Goal: Transaction & Acquisition: Purchase product/service

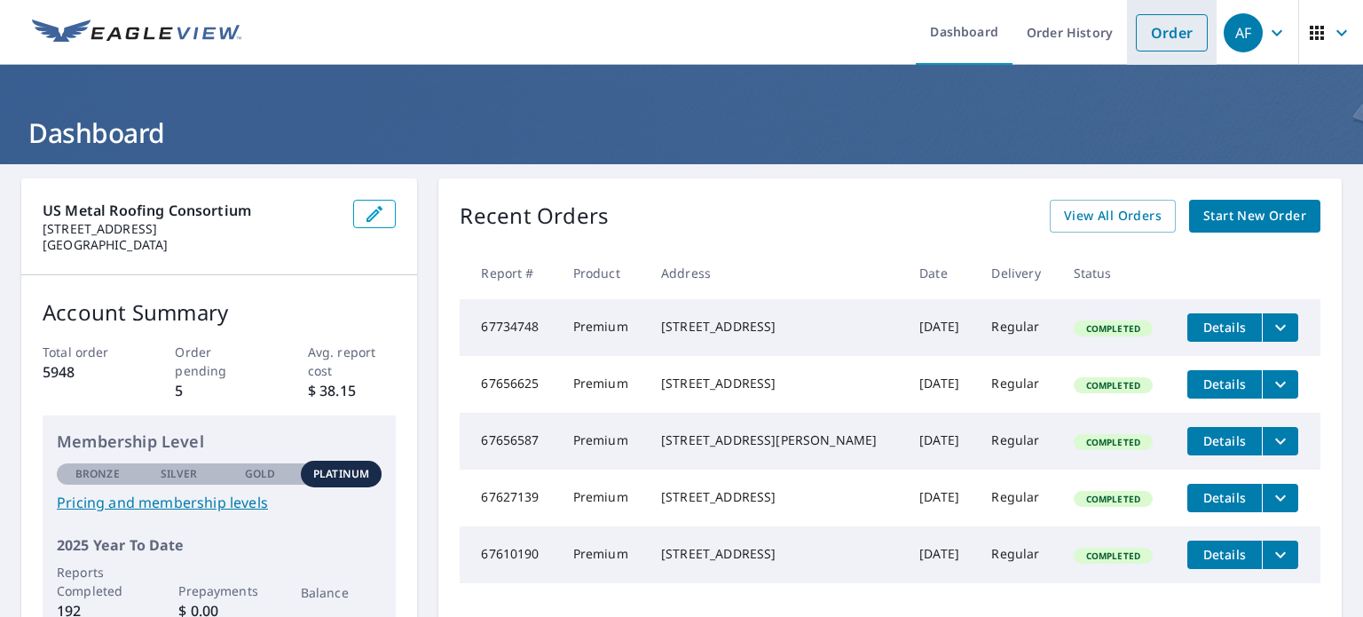
click at [1137, 32] on link "Order" at bounding box center [1172, 32] width 72 height 37
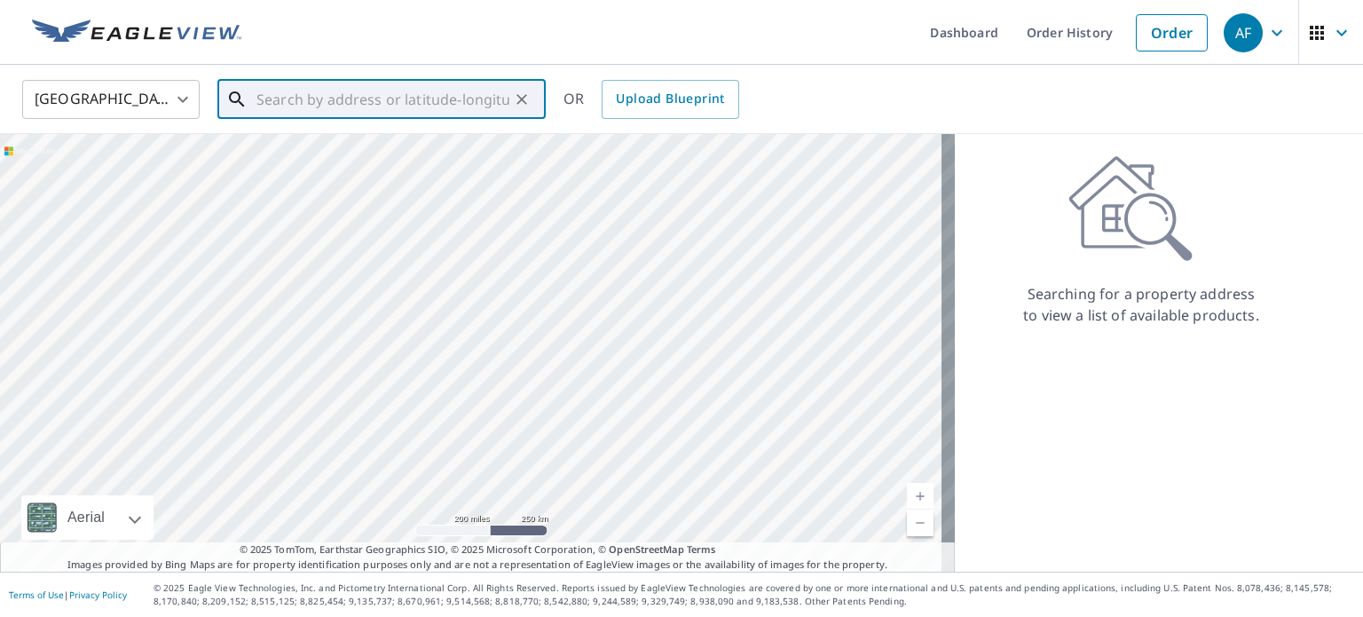
click at [394, 115] on input "text" at bounding box center [382, 100] width 253 height 50
paste input "[STREET_ADDRESS]"
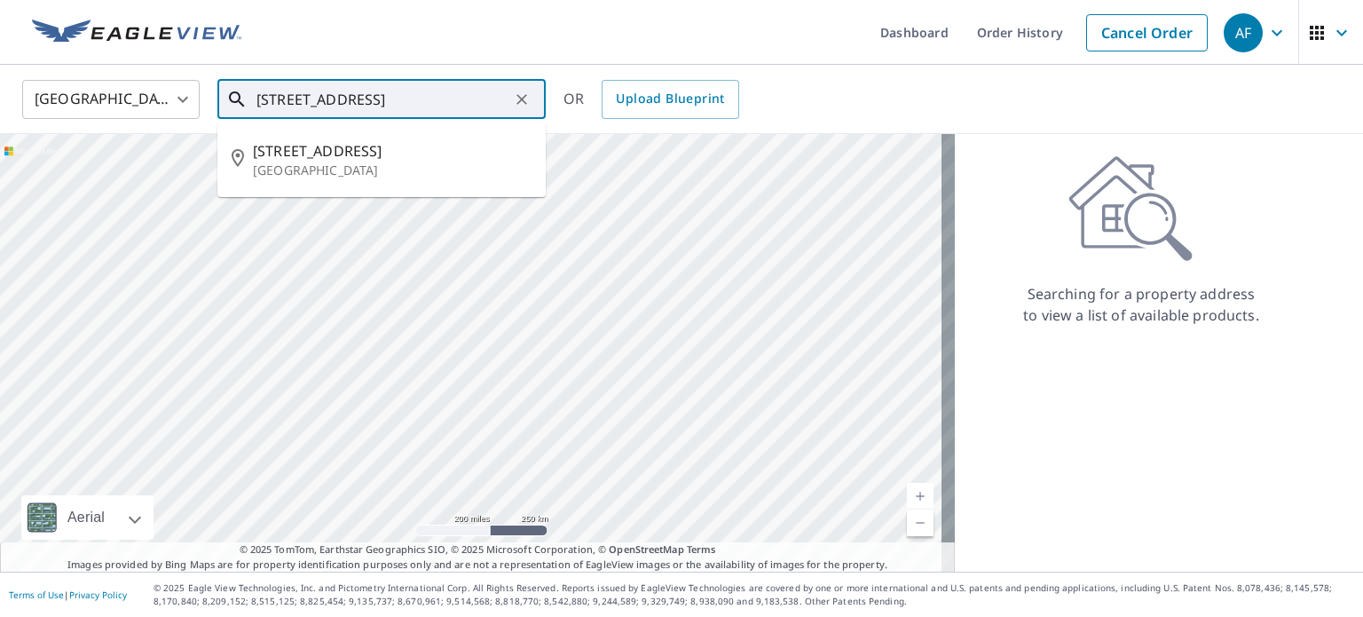
type input "[STREET_ADDRESS]"
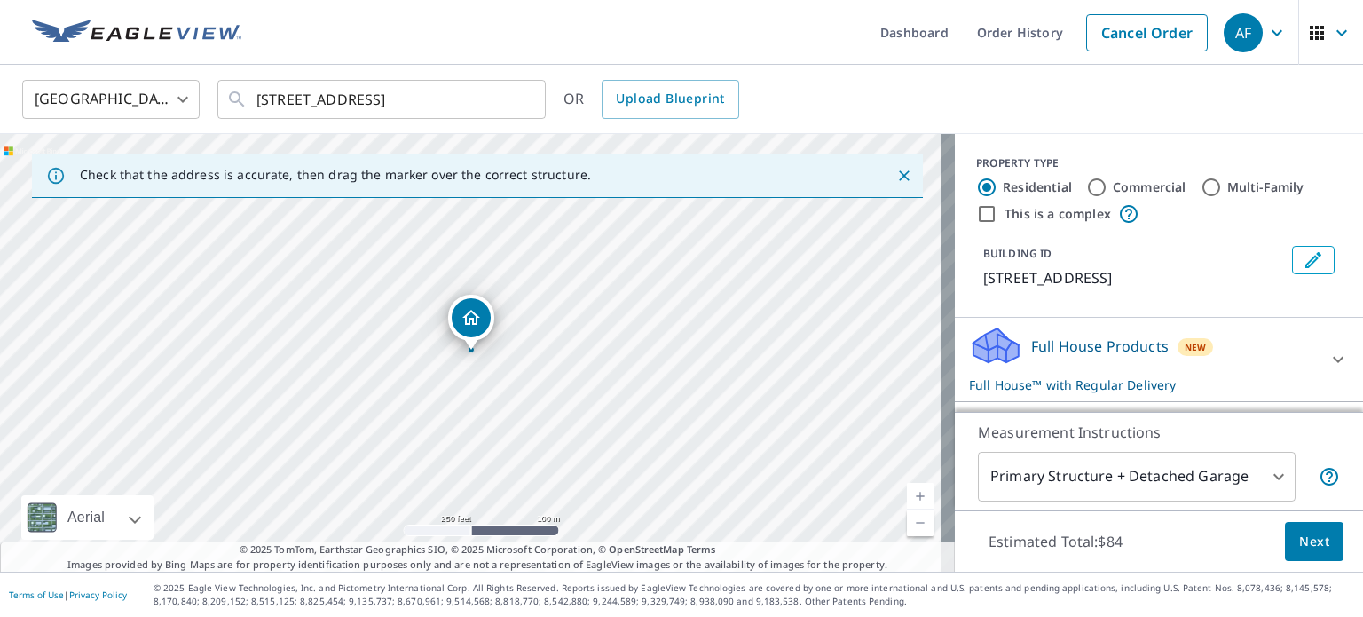
click at [908, 495] on link "Current Level 17, Zoom In" at bounding box center [920, 496] width 27 height 27
click at [908, 495] on link "Current Level 17.658963082164934, Zoom In" at bounding box center [920, 496] width 27 height 27
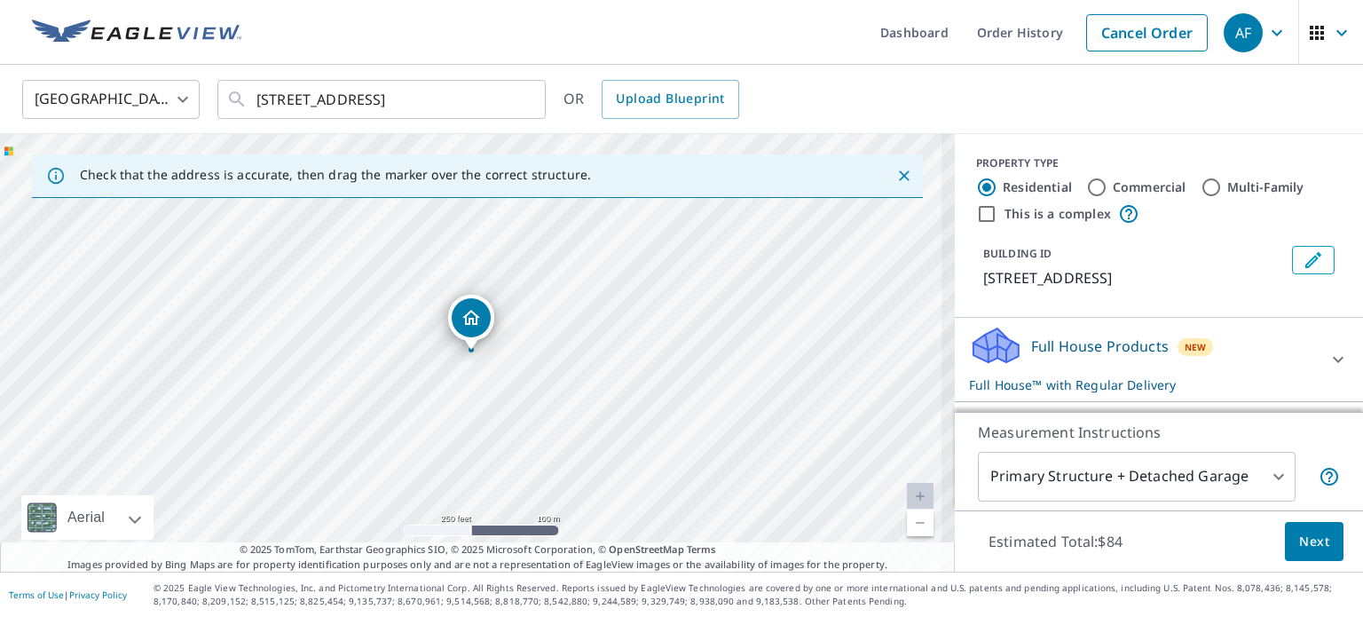
click at [908, 495] on link "Current Level 18.288867066336497, Zoom In Disabled" at bounding box center [920, 496] width 27 height 27
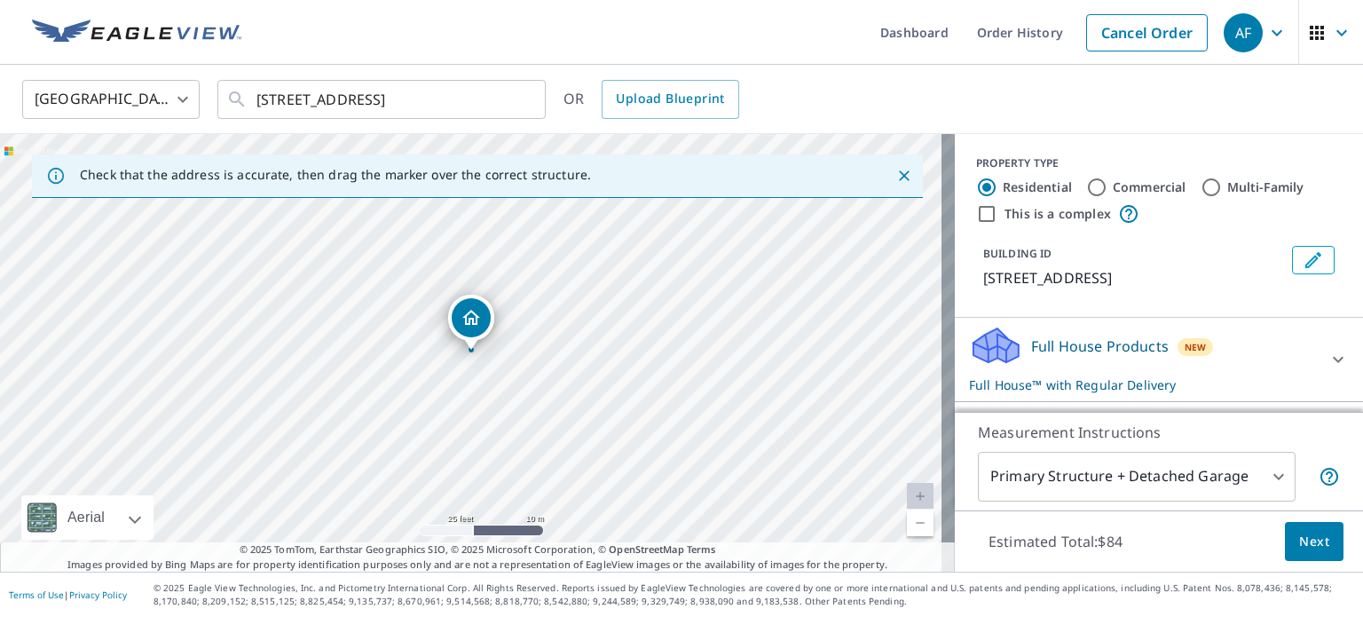
click at [908, 495] on link "Current Level 20, Zoom In Disabled" at bounding box center [920, 496] width 27 height 27
drag, startPoint x: 560, startPoint y: 397, endPoint x: 648, endPoint y: 412, distance: 89.1
click at [648, 412] on div "[STREET_ADDRESS]" at bounding box center [477, 352] width 955 height 437
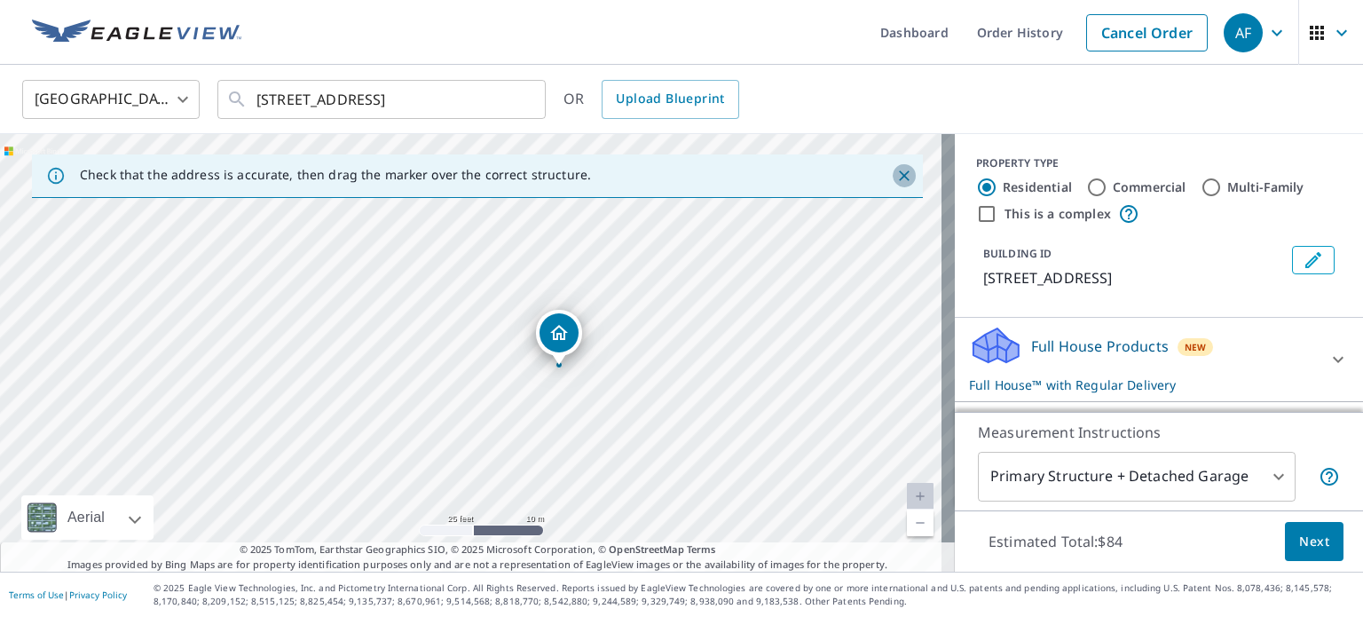
click at [895, 170] on icon "Close" at bounding box center [904, 176] width 18 height 18
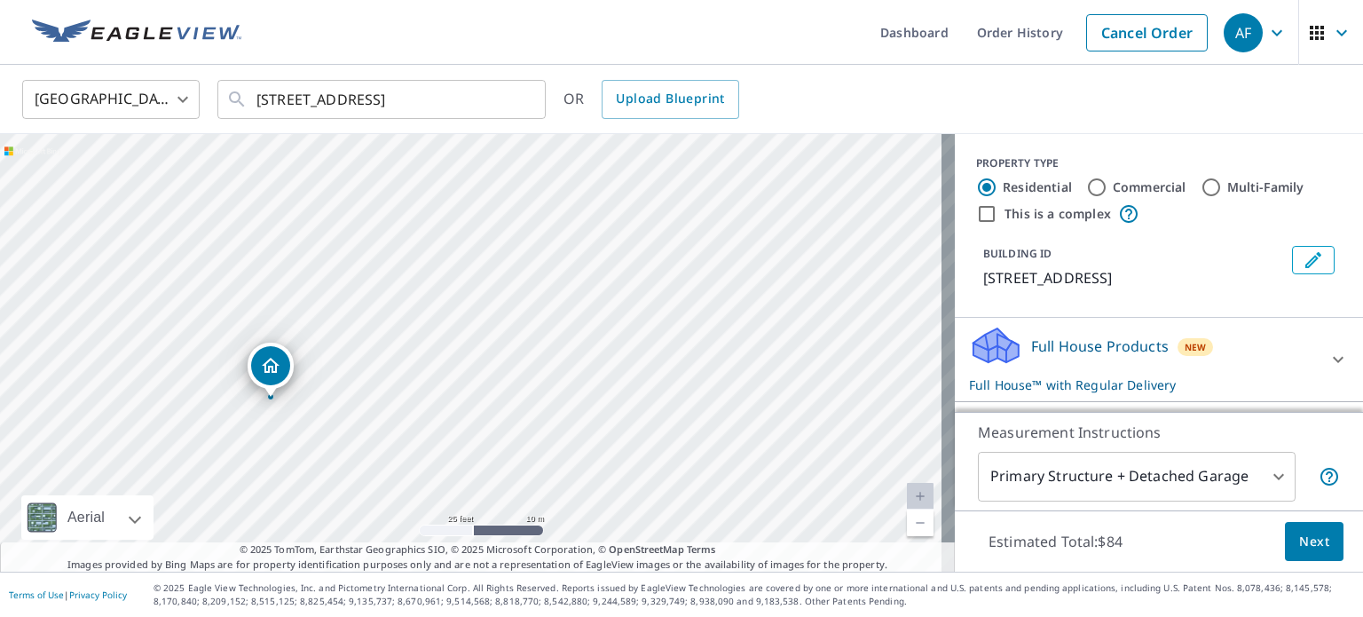
drag, startPoint x: 463, startPoint y: 310, endPoint x: 263, endPoint y: 358, distance: 206.2
click at [907, 492] on link "Current Level 20, Zoom In Disabled" at bounding box center [920, 496] width 27 height 27
drag, startPoint x: 820, startPoint y: 443, endPoint x: 616, endPoint y: 497, distance: 211.1
click at [616, 497] on div "[STREET_ADDRESS]" at bounding box center [477, 352] width 955 height 437
drag, startPoint x: 603, startPoint y: 482, endPoint x: 620, endPoint y: 485, distance: 17.2
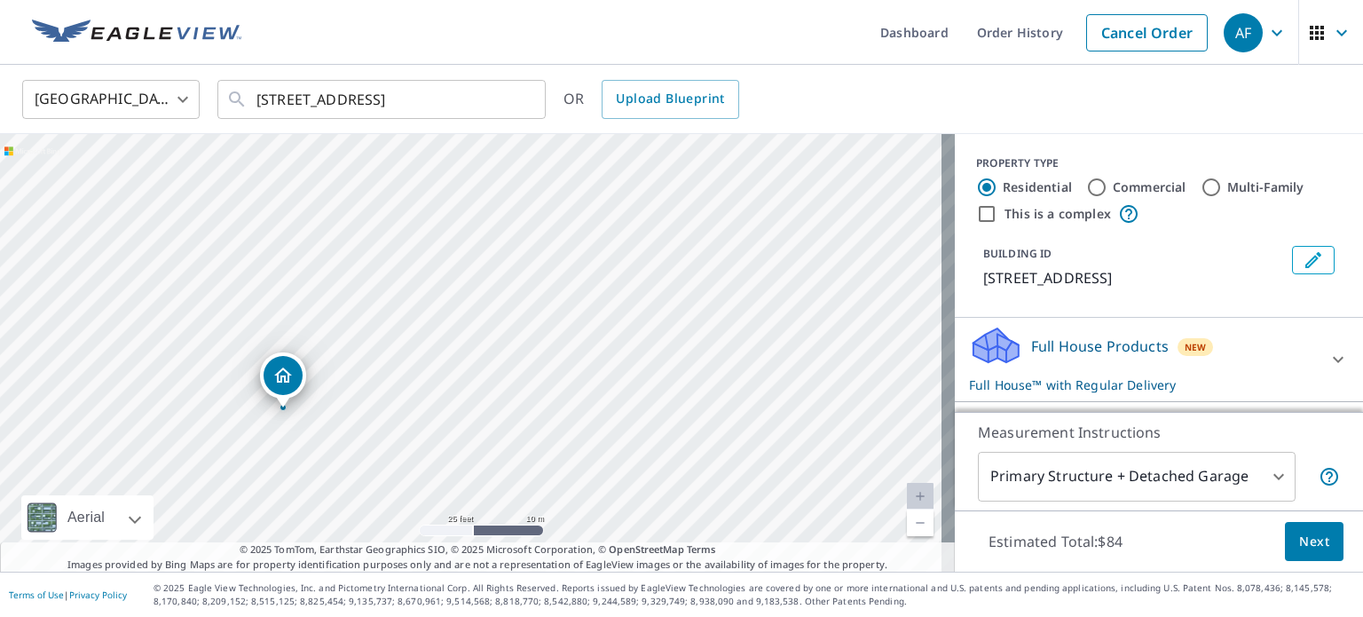
click at [620, 485] on div "[STREET_ADDRESS]" at bounding box center [477, 352] width 955 height 437
drag, startPoint x: 623, startPoint y: 482, endPoint x: 646, endPoint y: 476, distance: 23.9
click at [646, 476] on div "[STREET_ADDRESS]" at bounding box center [477, 352] width 955 height 437
